Goal: Find specific page/section: Find specific page/section

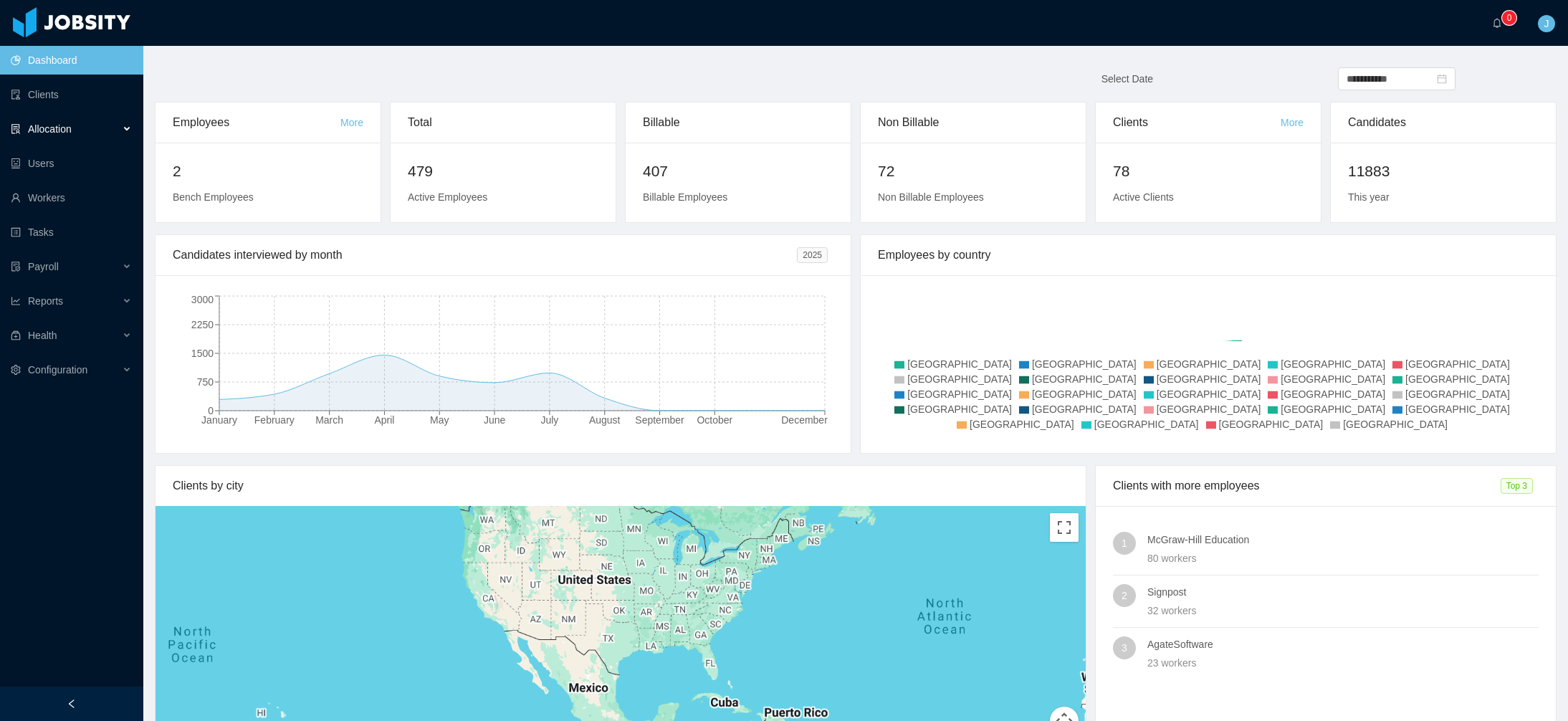
click at [73, 130] on div "Allocation" at bounding box center [72, 129] width 143 height 29
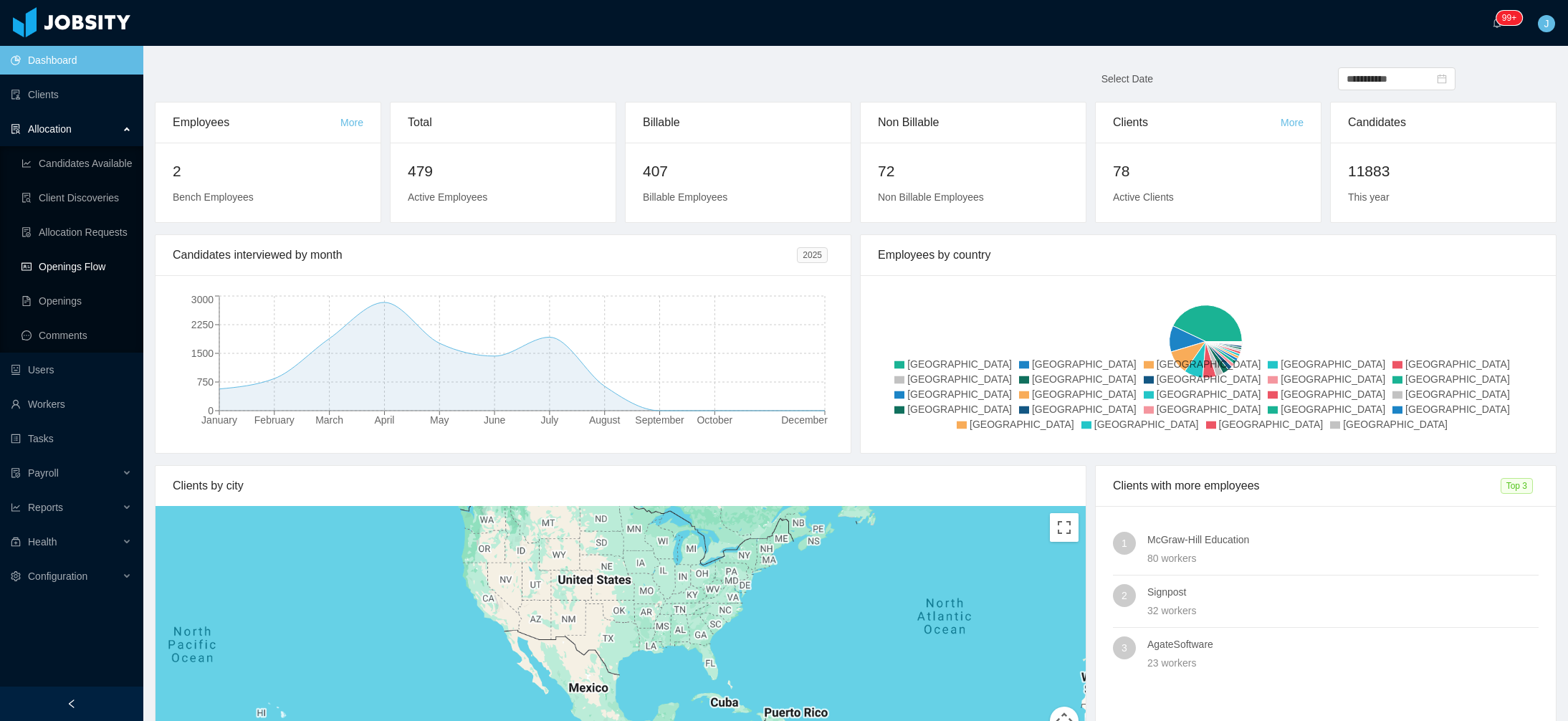
click at [72, 263] on link "Openings Flow" at bounding box center [76, 267] width 110 height 29
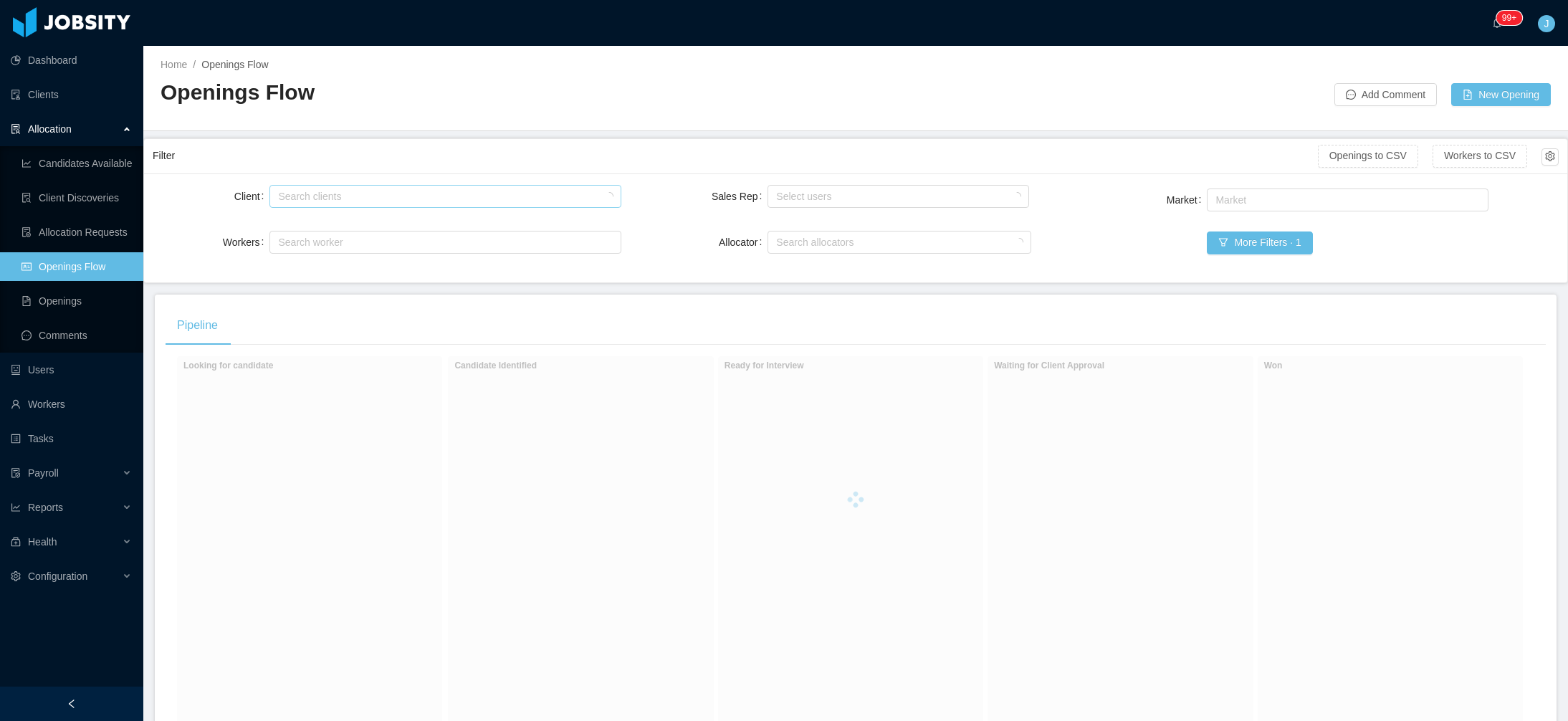
click at [427, 206] on div "Search clients" at bounding box center [443, 196] width 338 height 21
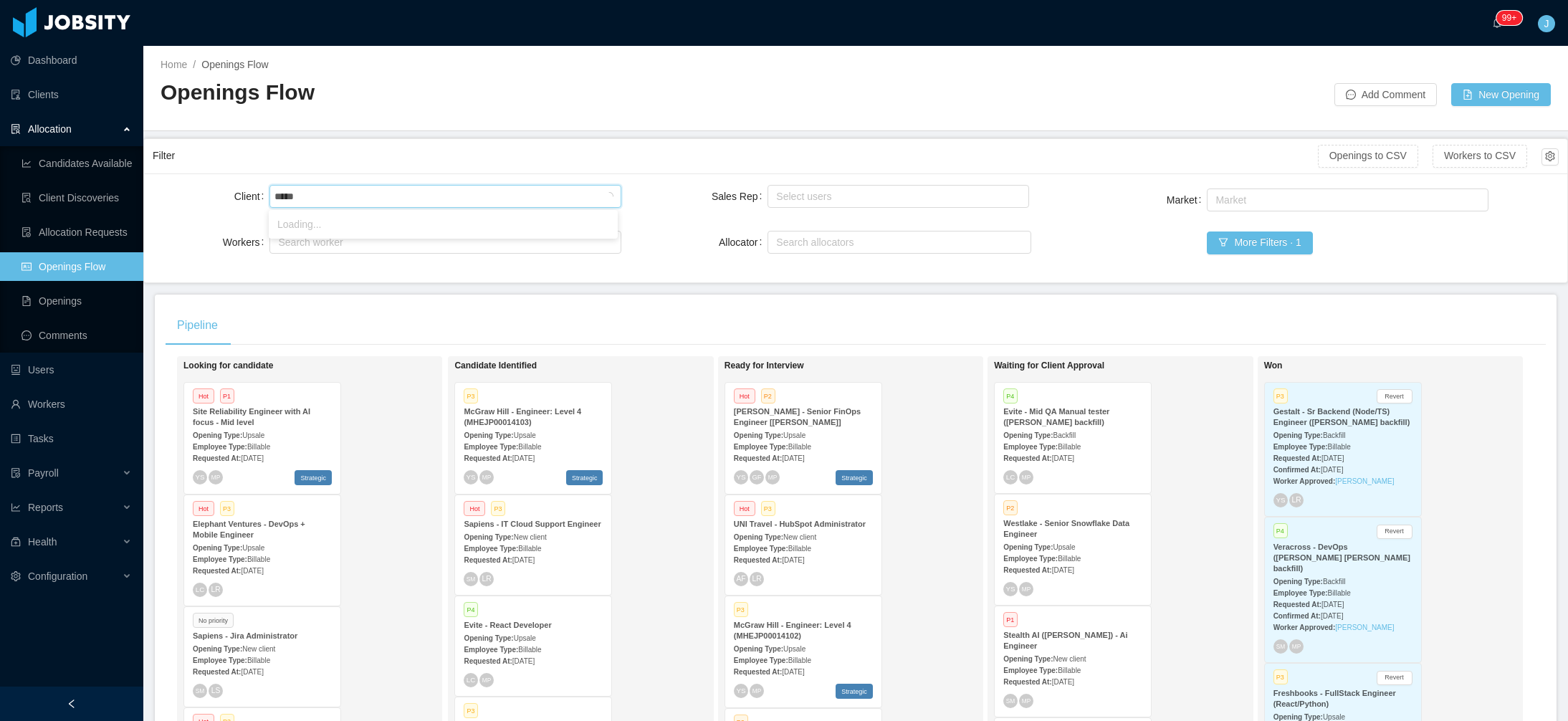
type input "******"
click at [442, 223] on li "McGraw-Hill Education" at bounding box center [443, 225] width 349 height 23
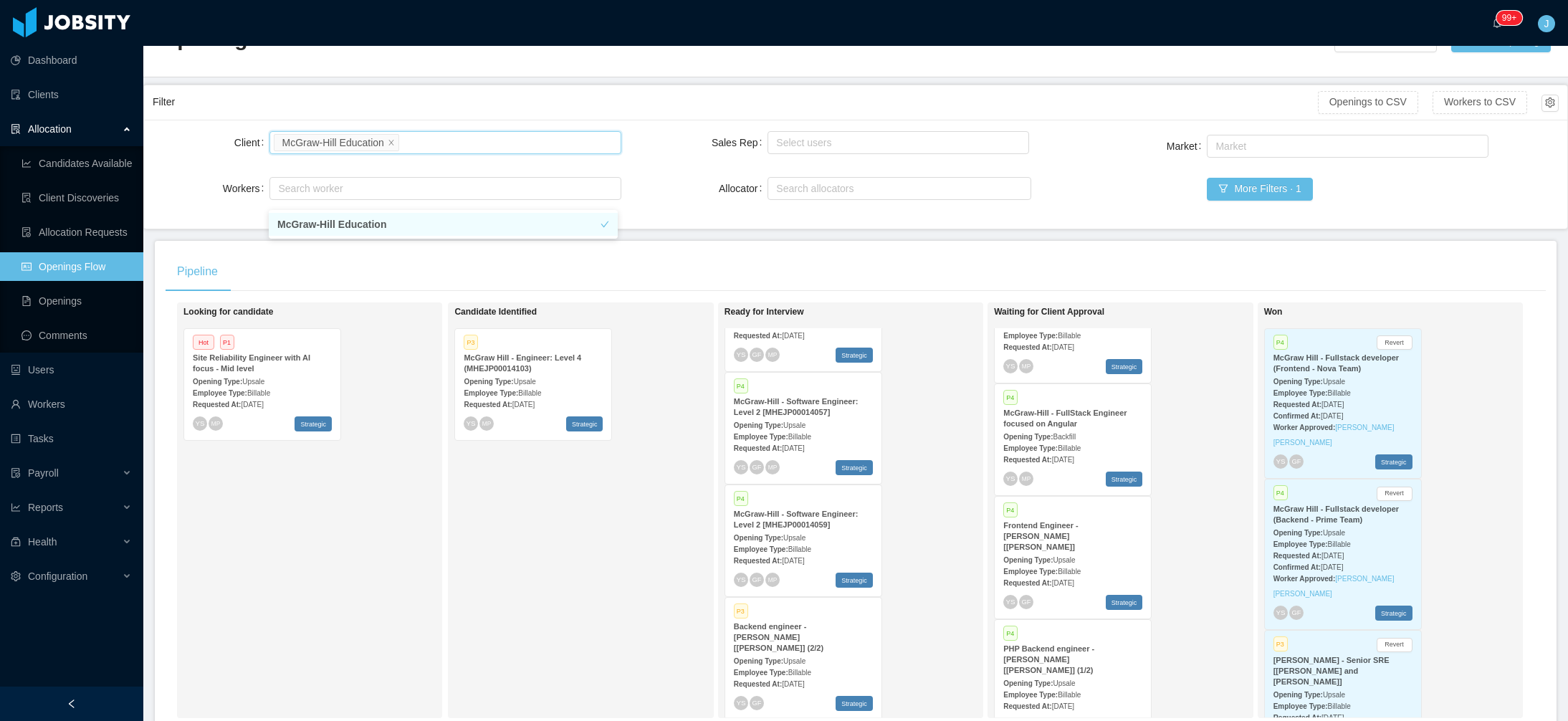
scroll to position [49, 0]
